Goal: Entertainment & Leisure: Consume media (video, audio)

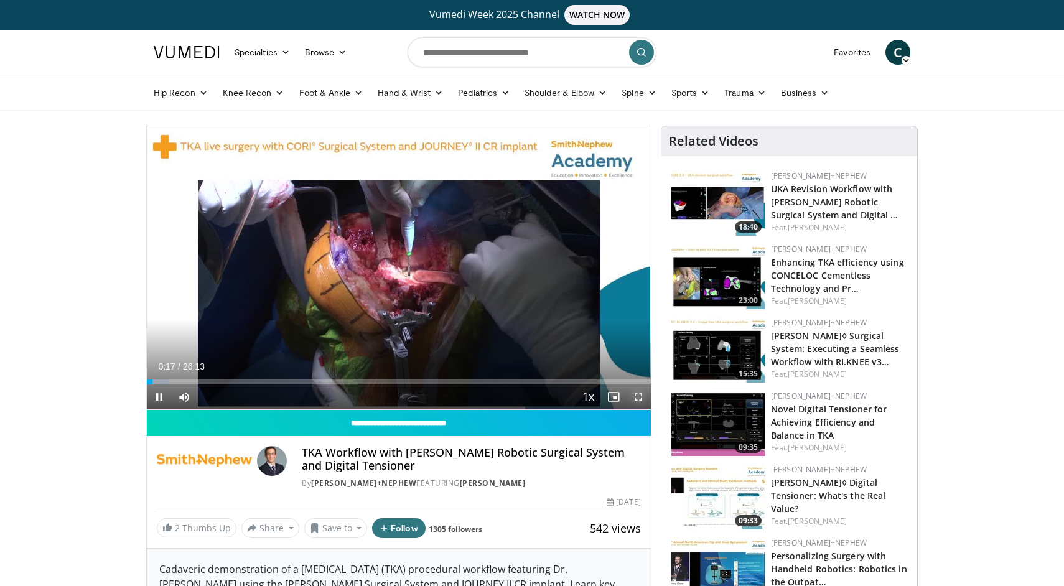
click at [642, 400] on span "Video Player" at bounding box center [638, 397] width 25 height 25
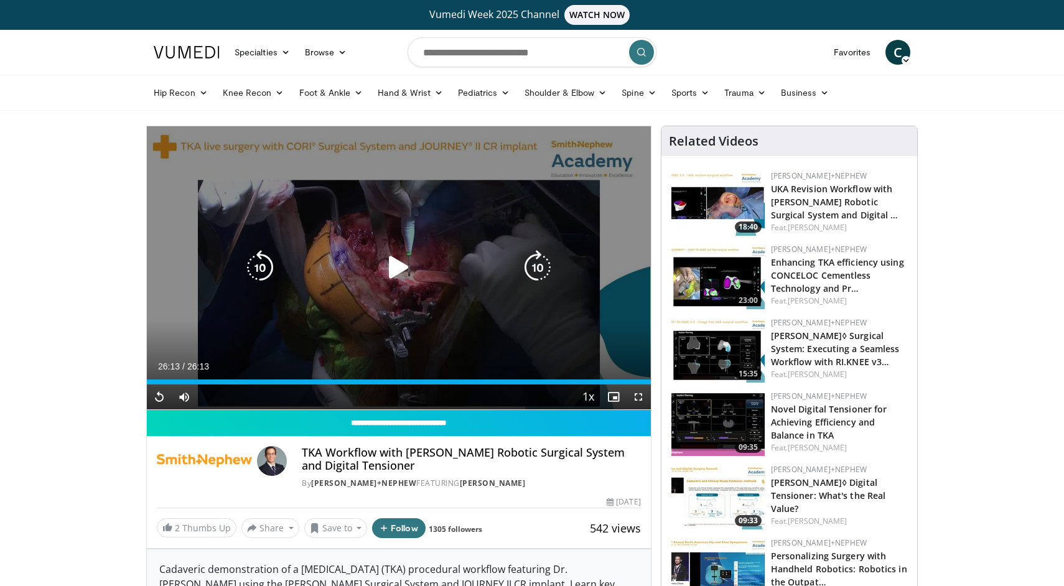
click at [340, 248] on div "10 seconds Tap to unmute" at bounding box center [399, 267] width 504 height 283
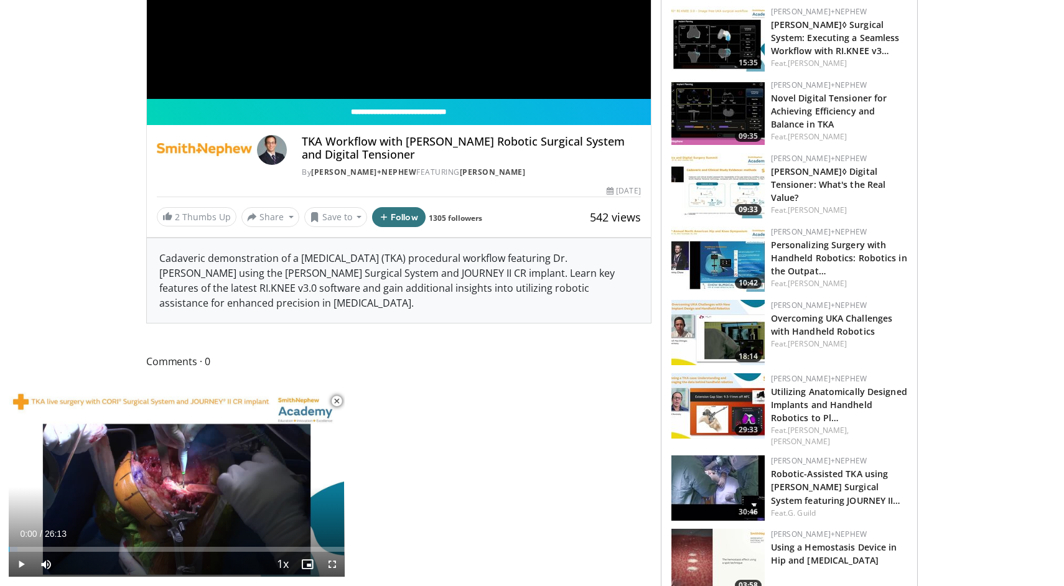
scroll to position [315, 0]
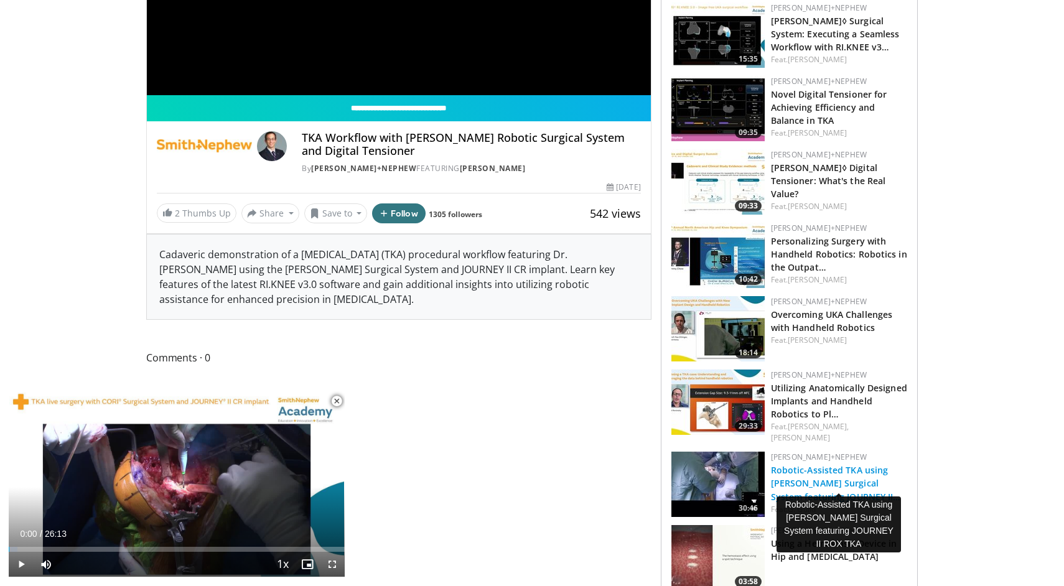
click at [854, 464] on link "Robotic-Assisted TKA using [PERSON_NAME] Surgical System featuring JOURNEY II…" at bounding box center [836, 483] width 130 height 38
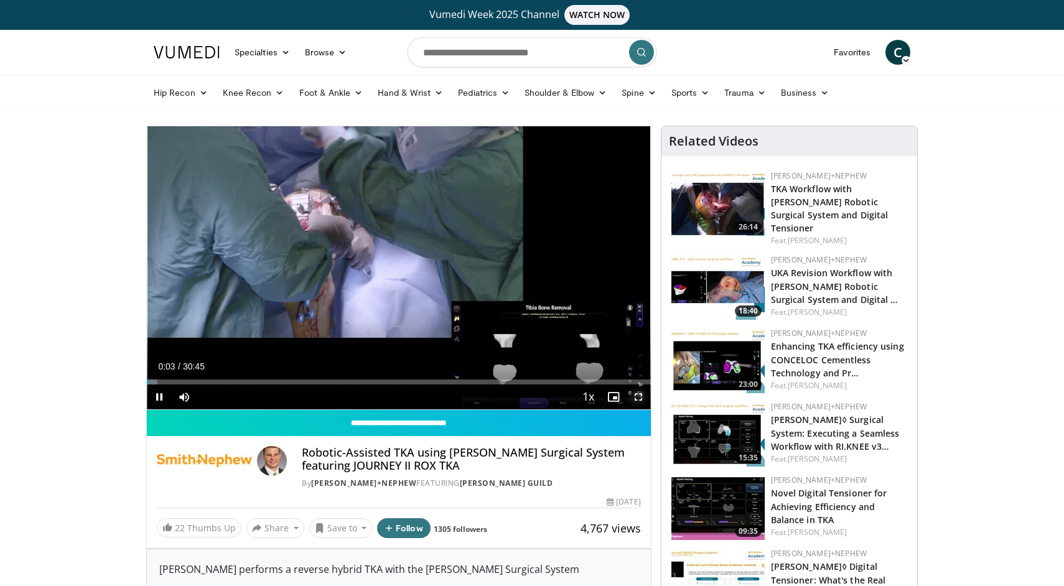
click at [639, 393] on span "Video Player" at bounding box center [638, 397] width 25 height 25
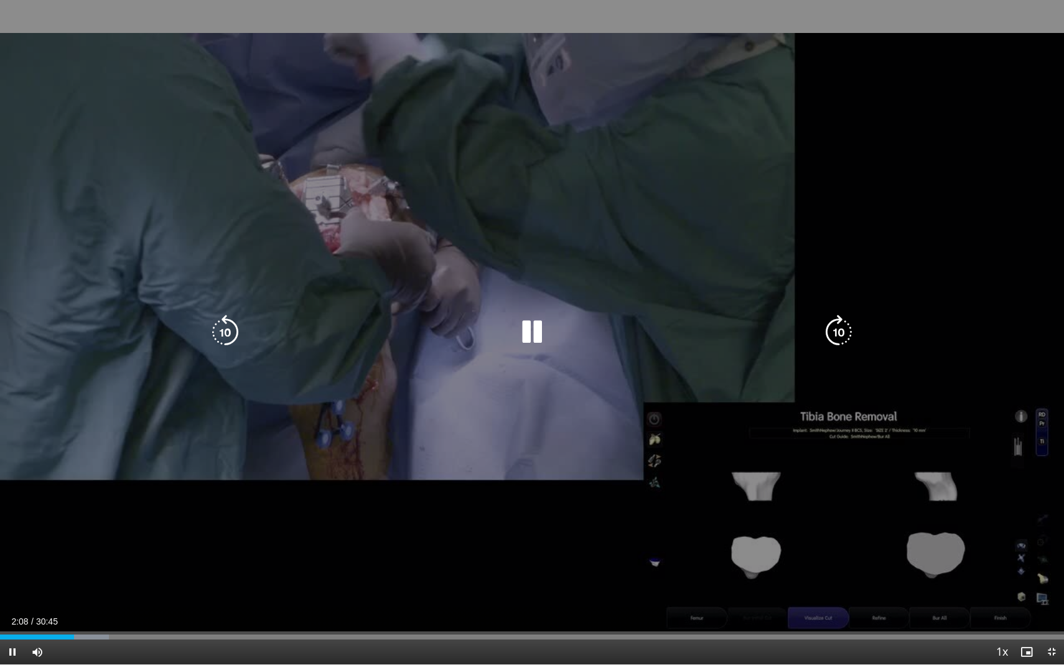
click at [557, 334] on div "Video Player" at bounding box center [532, 332] width 639 height 25
click at [540, 333] on icon "Video Player" at bounding box center [532, 332] width 35 height 35
